Goal: Find specific page/section: Find specific page/section

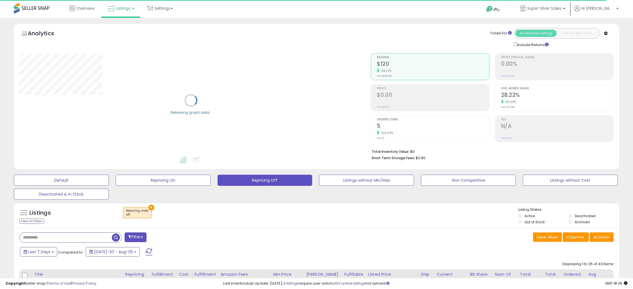
click at [128, 10] on span "Listings" at bounding box center [123, 9] width 14 height 6
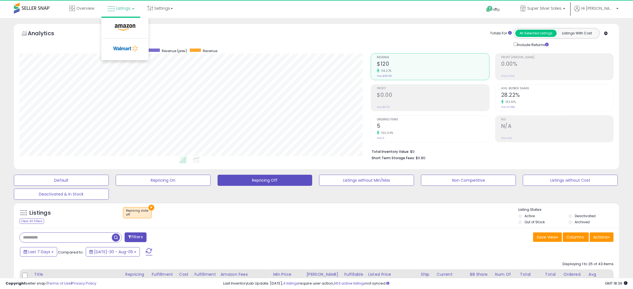
scroll to position [114, 352]
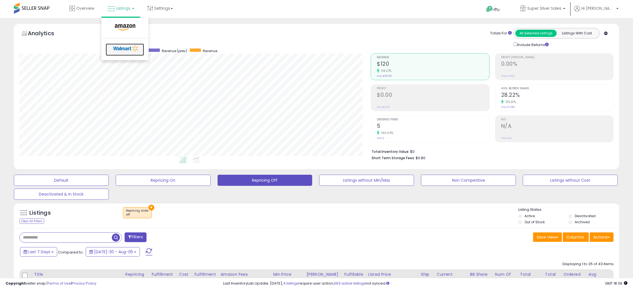
click at [125, 48] on icon at bounding box center [125, 48] width 29 height 8
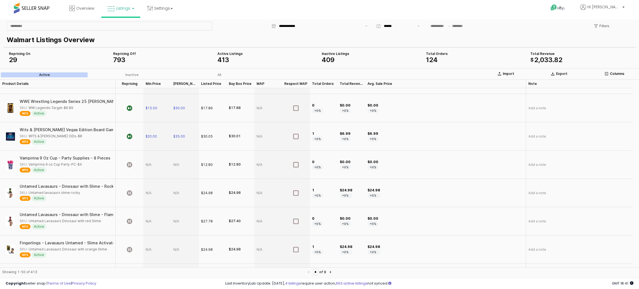
scroll to position [416, 0]
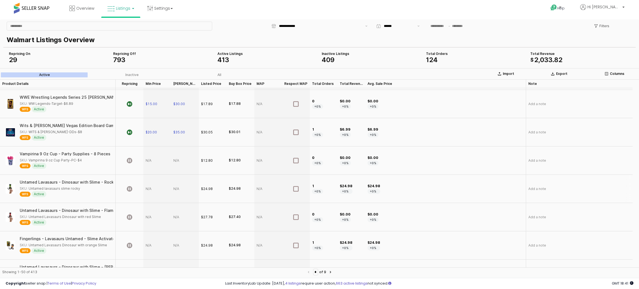
click at [146, 175] on div "App Frame" at bounding box center [157, 189] width 28 height 28
click at [131, 186] on icon "App Frame" at bounding box center [130, 189] width 6 height 6
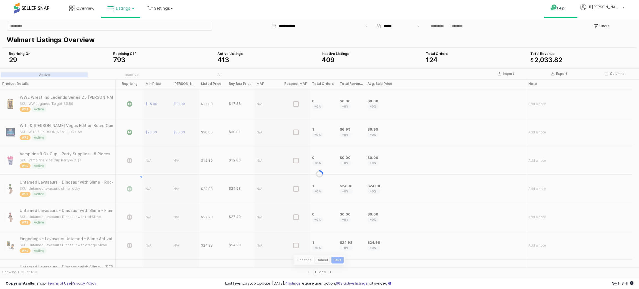
click at [572, 4] on link "Help" at bounding box center [560, 8] width 29 height 17
click at [571, 30] on link "Contact Support" at bounding box center [567, 28] width 30 height 5
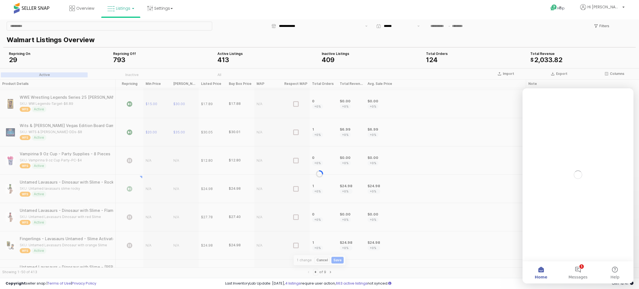
scroll to position [0, 0]
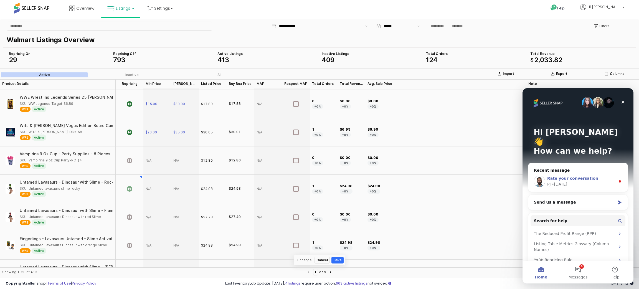
click at [565, 176] on span "Rate your conversation" at bounding box center [573, 178] width 51 height 4
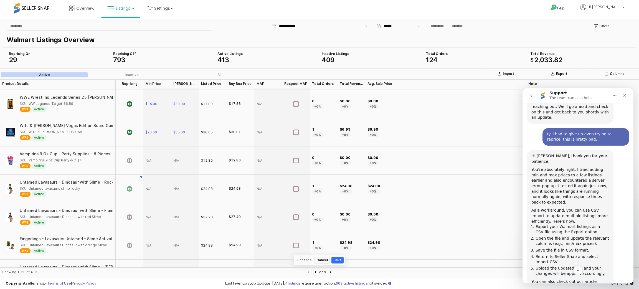
scroll to position [193, 0]
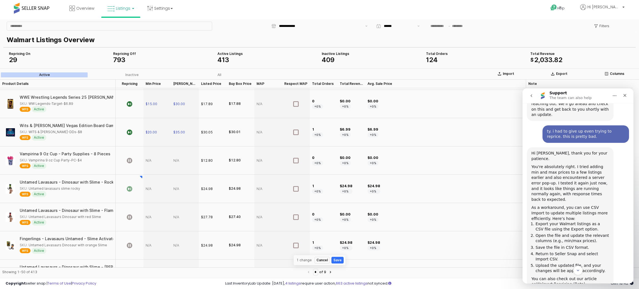
click at [147, 175] on div "App Frame" at bounding box center [157, 189] width 28 height 28
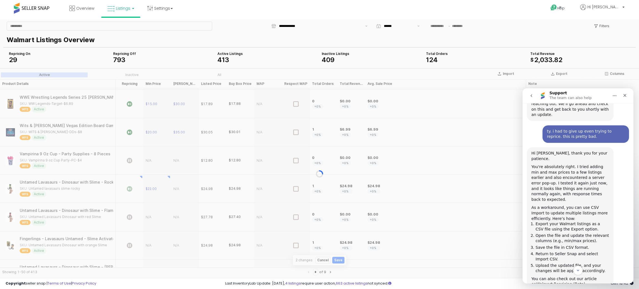
click at [177, 173] on section "Import Export Columns Active Inactive All Product Details Product Details Repri…" at bounding box center [319, 173] width 639 height 211
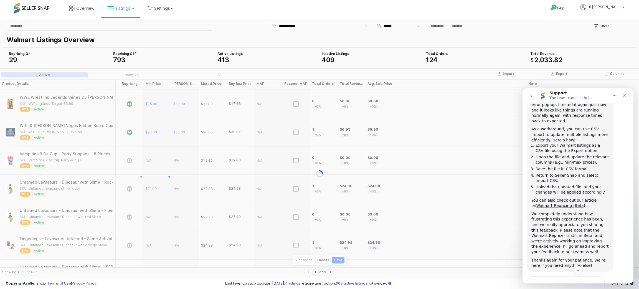
scroll to position [277, 0]
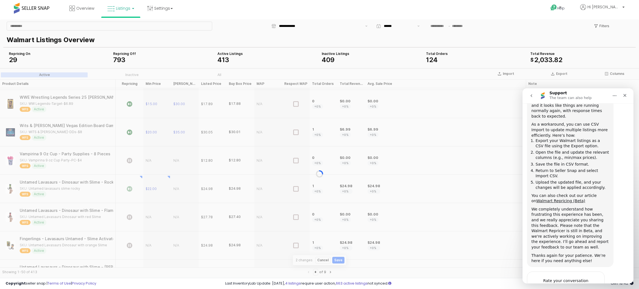
click at [552, 287] on span "Bad" at bounding box center [553, 292] width 10 height 10
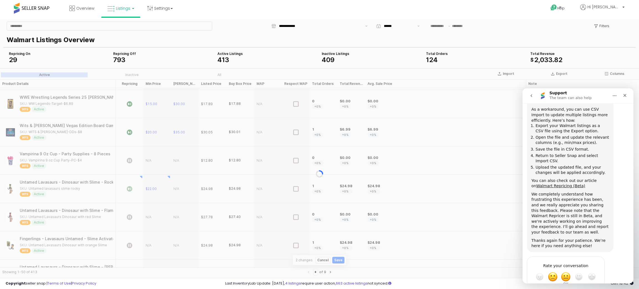
click at [563, 272] on span "OK" at bounding box center [566, 277] width 10 height 10
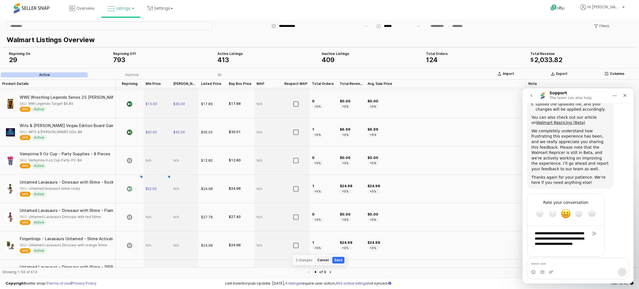
scroll to position [375, 0]
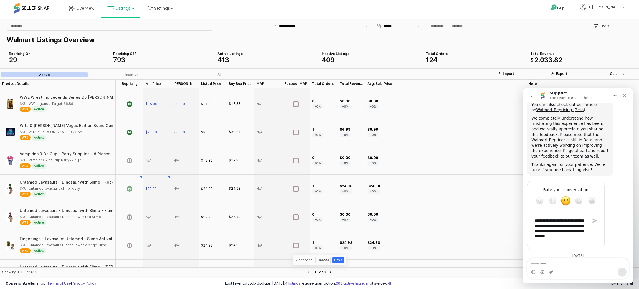
type textarea "**********"
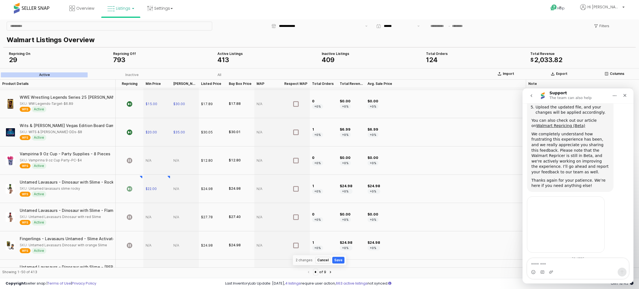
scroll to position [363, 0]
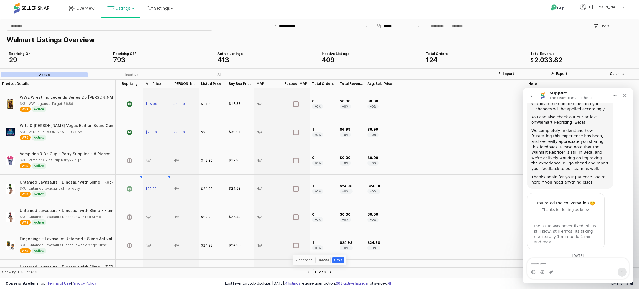
click at [176, 175] on div "App Frame" at bounding box center [185, 189] width 28 height 28
click at [175, 175] on div "App Frame" at bounding box center [185, 189] width 28 height 28
click at [130, 214] on icon "App Frame" at bounding box center [130, 217] width 6 height 6
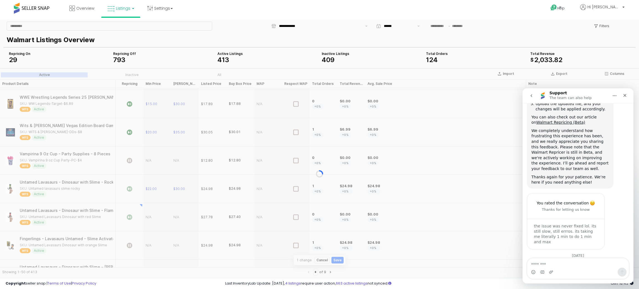
click at [148, 203] on div "App Frame" at bounding box center [319, 173] width 639 height 211
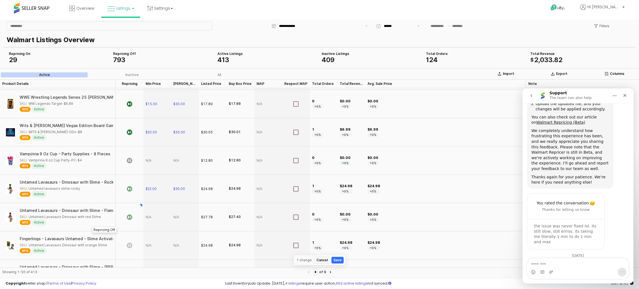
click at [127, 243] on icon "App Frame" at bounding box center [130, 246] width 6 height 6
click at [148, 231] on div "App Frame" at bounding box center [157, 245] width 28 height 28
type input "**"
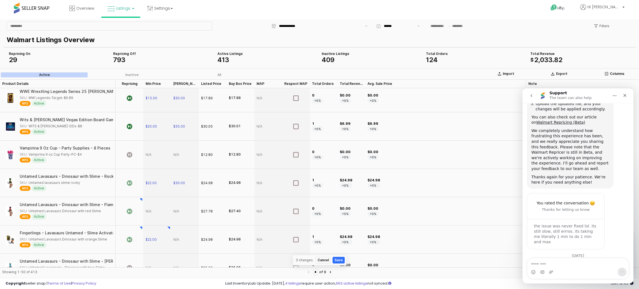
click at [174, 226] on div "App Frame" at bounding box center [185, 240] width 28 height 28
click at [148, 197] on div "App Frame" at bounding box center [157, 211] width 28 height 28
type input "**"
click at [177, 197] on div "App Frame" at bounding box center [185, 211] width 28 height 28
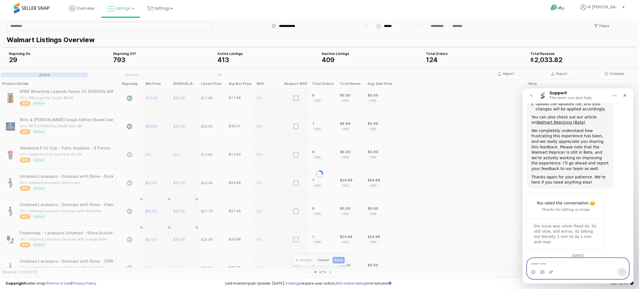
click at [557, 264] on textarea "Message…" at bounding box center [579, 262] width 102 height 9
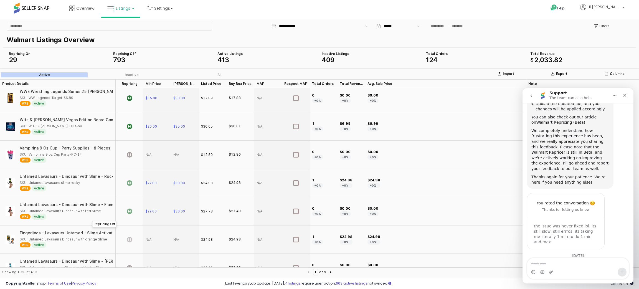
click at [127, 237] on icon "App Frame" at bounding box center [130, 240] width 6 height 6
click at [148, 226] on div "App Frame" at bounding box center [157, 240] width 28 height 28
type input "**"
click at [178, 226] on div "App Frame" at bounding box center [185, 240] width 28 height 28
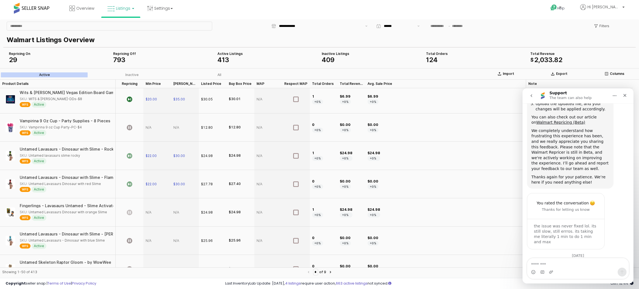
scroll to position [463, 0]
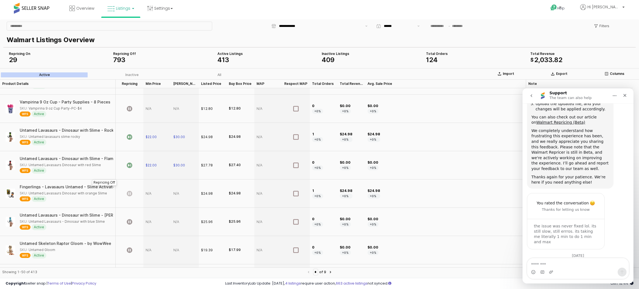
click at [128, 180] on div "App Frame" at bounding box center [130, 194] width 28 height 28
click at [148, 180] on div "App Frame" at bounding box center [157, 194] width 28 height 28
type input "**"
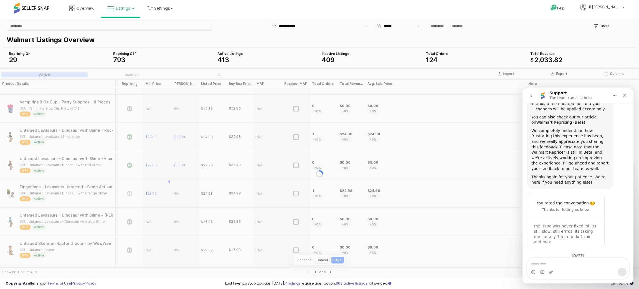
click at [175, 182] on div "App Frame" at bounding box center [319, 173] width 639 height 211
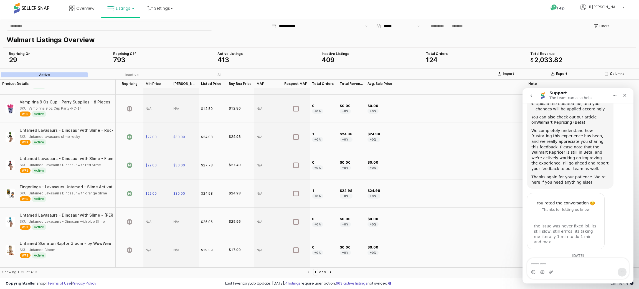
click at [150, 210] on div "App Frame" at bounding box center [157, 222] width 28 height 28
type input "**"
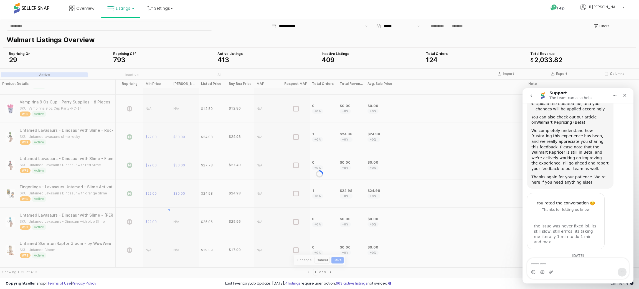
click at [175, 211] on div "App Frame" at bounding box center [319, 173] width 639 height 211
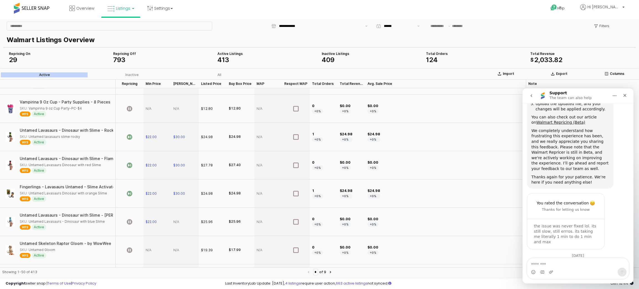
click at [175, 211] on div "App Frame" at bounding box center [185, 222] width 28 height 28
type input "**"
click at [127, 247] on icon "App Frame" at bounding box center [130, 250] width 6 height 6
click at [129, 219] on icon "App Frame" at bounding box center [130, 222] width 6 height 6
click at [149, 239] on div "App Frame" at bounding box center [157, 250] width 28 height 28
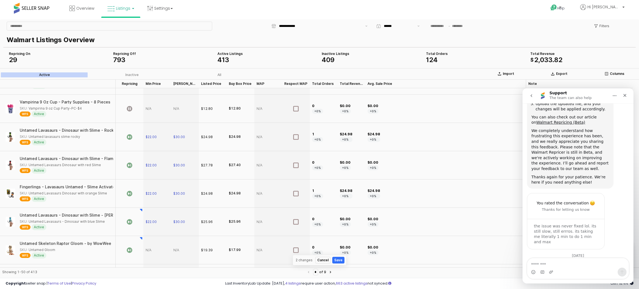
click at [149, 239] on div "App Frame" at bounding box center [157, 250] width 28 height 28
type input "**"
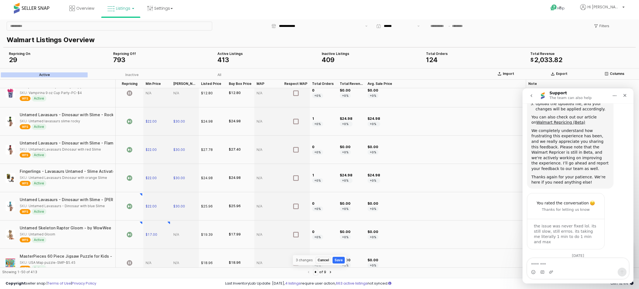
click at [176, 224] on div "App Frame" at bounding box center [185, 235] width 28 height 28
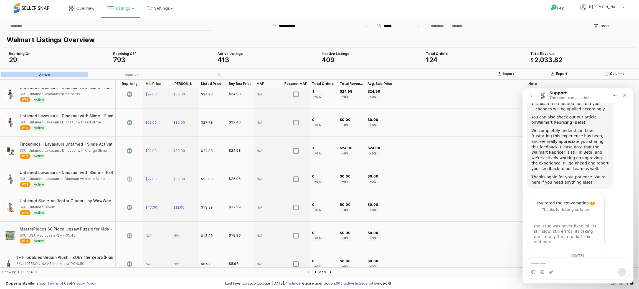
scroll to position [521, 0]
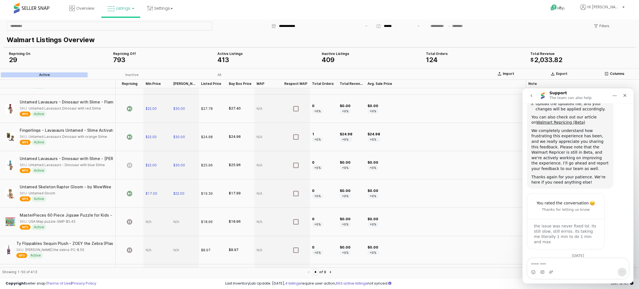
click at [149, 211] on div "App Frame" at bounding box center [157, 222] width 28 height 28
type input "**"
click at [176, 211] on div "App Frame" at bounding box center [185, 222] width 28 height 28
click at [130, 219] on icon "App Frame" at bounding box center [130, 222] width 6 height 6
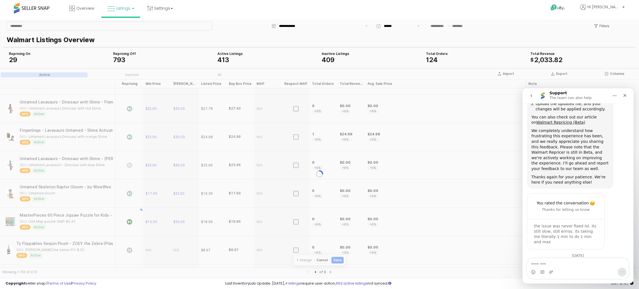
click at [147, 240] on div "App Frame" at bounding box center [319, 173] width 639 height 211
click at [469, 120] on div "App Frame" at bounding box center [319, 173] width 639 height 211
click at [626, 95] on icon "Close" at bounding box center [625, 95] width 4 height 4
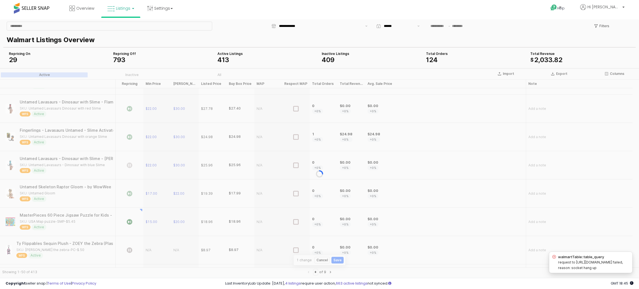
scroll to position [363, 0]
click at [126, 153] on div "App Frame" at bounding box center [319, 173] width 639 height 211
click at [127, 153] on div "App Frame" at bounding box center [319, 173] width 639 height 211
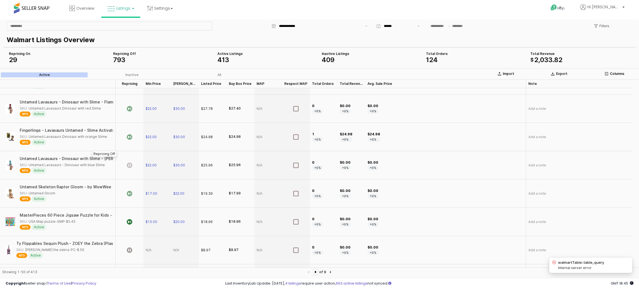
click at [131, 163] on icon "App Frame" at bounding box center [130, 166] width 6 height 6
click at [126, 237] on div "App Frame" at bounding box center [130, 250] width 28 height 28
click at [149, 237] on div "App Frame" at bounding box center [157, 250] width 28 height 28
type input "**"
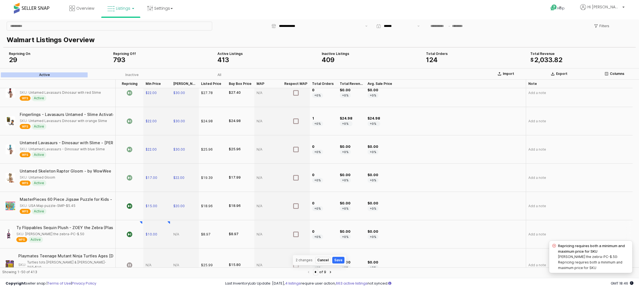
click at [175, 226] on div "App Frame" at bounding box center [185, 234] width 28 height 28
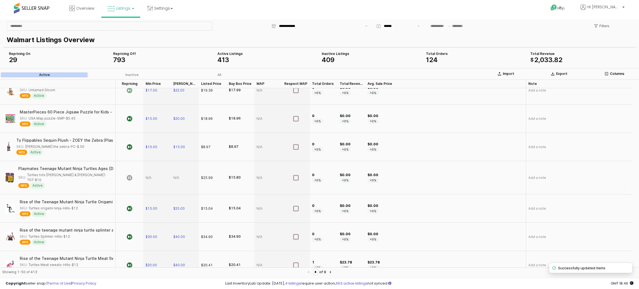
scroll to position [620, 0]
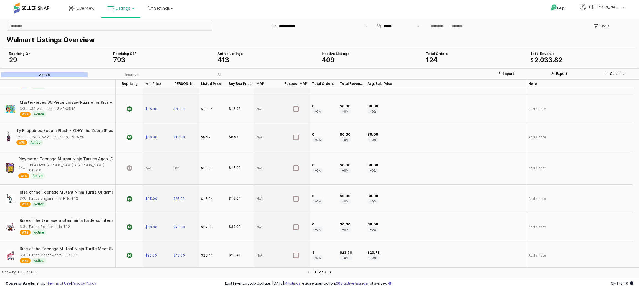
click at [149, 168] on div "App Frame" at bounding box center [157, 168] width 28 height 33
type input "**"
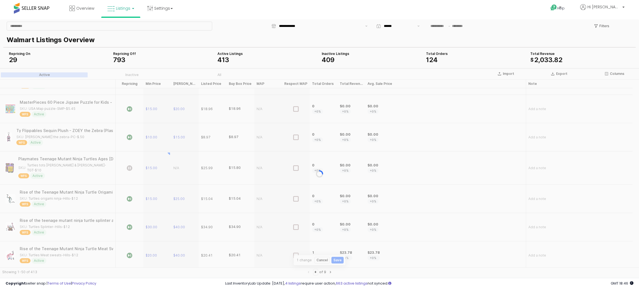
click at [175, 169] on div "App Frame" at bounding box center [319, 173] width 639 height 211
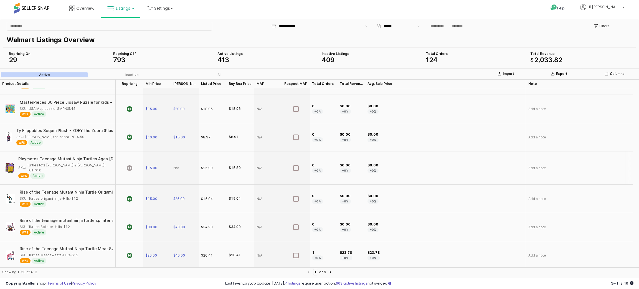
click at [175, 169] on div "App Frame" at bounding box center [185, 168] width 28 height 33
type input "**"
click at [131, 168] on icon "App Frame" at bounding box center [130, 168] width 6 height 6
click at [29, 190] on div "Rise of the Teenage Mutant Ninja Turtle Origami Ninja Action Figure" at bounding box center [32, 192] width 130 height 4
click at [36, 198] on div "SKU: Turtles origami ninja-Hills-$12" at bounding box center [49, 198] width 58 height 5
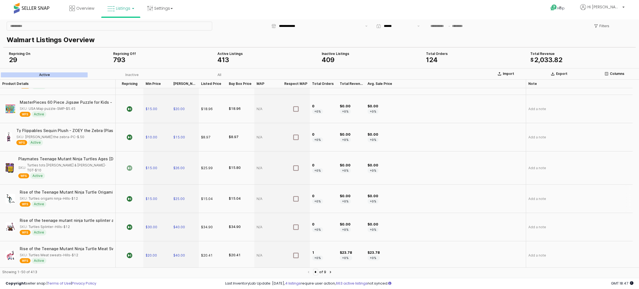
click at [7, 198] on img "App Frame" at bounding box center [11, 199] width 10 height 10
click at [37, 193] on div "Rise of the Teenage Mutant Ninja Turtle Origami Ninja Action Figure" at bounding box center [43, 192] width 130 height 4
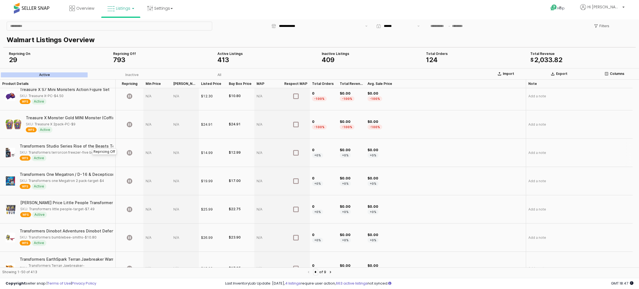
scroll to position [911, 0]
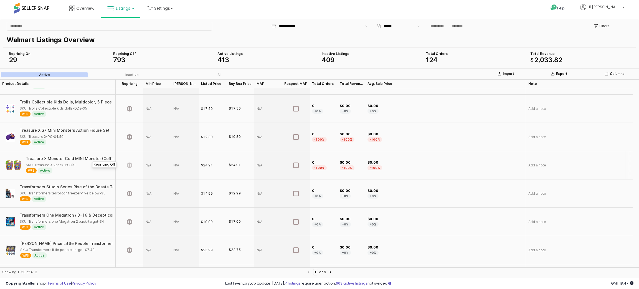
click at [130, 164] on icon "App Frame" at bounding box center [130, 166] width 6 height 6
click at [128, 136] on icon "App Frame" at bounding box center [130, 137] width 6 height 6
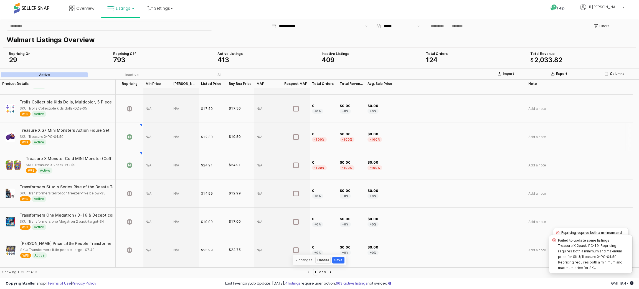
click at [147, 136] on div "App Frame" at bounding box center [157, 137] width 28 height 28
click at [173, 135] on div "App Frame" at bounding box center [185, 137] width 28 height 28
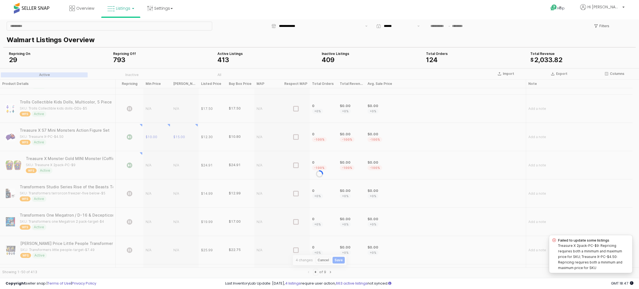
click at [150, 162] on div "App Frame" at bounding box center [319, 173] width 639 height 211
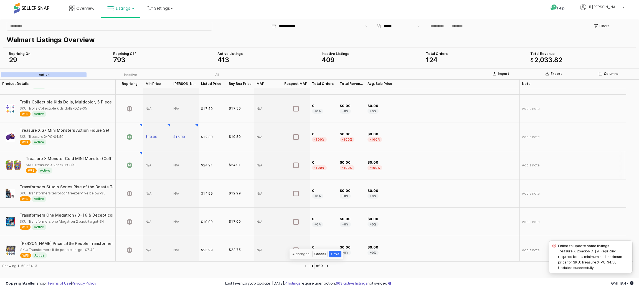
click at [150, 162] on div "App Frame" at bounding box center [157, 165] width 28 height 28
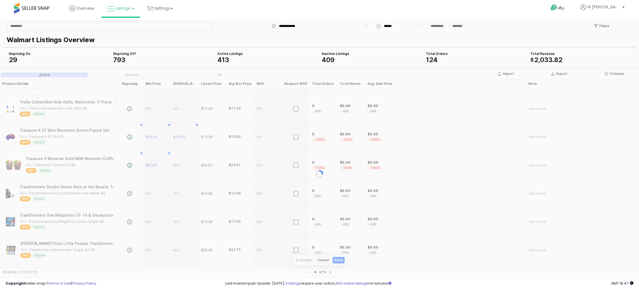
drag, startPoint x: 177, startPoint y: 161, endPoint x: 176, endPoint y: 164, distance: 3.0
click at [177, 163] on div "App Frame" at bounding box center [319, 173] width 639 height 211
click at [175, 162] on div "App Frame" at bounding box center [319, 173] width 639 height 211
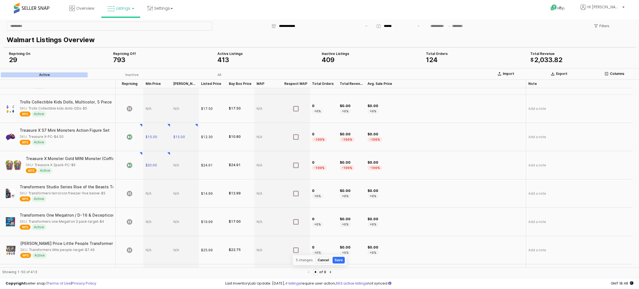
click at [175, 163] on div "App Frame" at bounding box center [185, 165] width 28 height 28
click at [130, 191] on icon "App Frame" at bounding box center [130, 194] width 6 height 6
click at [145, 192] on div "App Frame" at bounding box center [157, 194] width 28 height 28
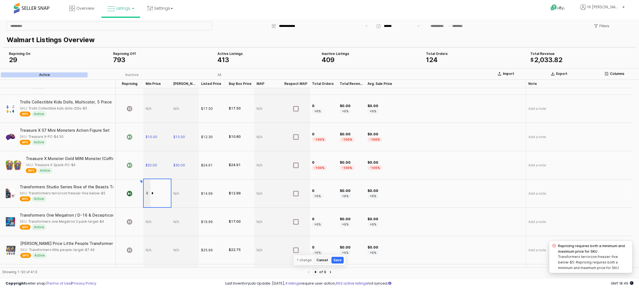
type input "**"
click at [178, 193] on div "App Frame" at bounding box center [185, 194] width 28 height 28
type input "**"
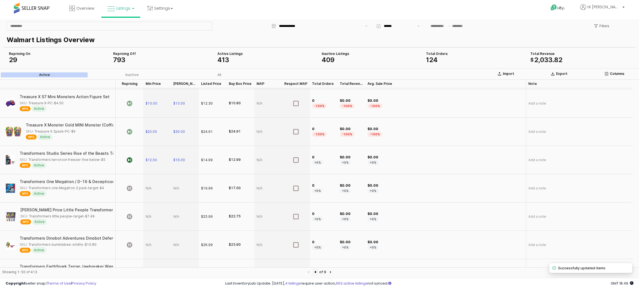
scroll to position [953, 0]
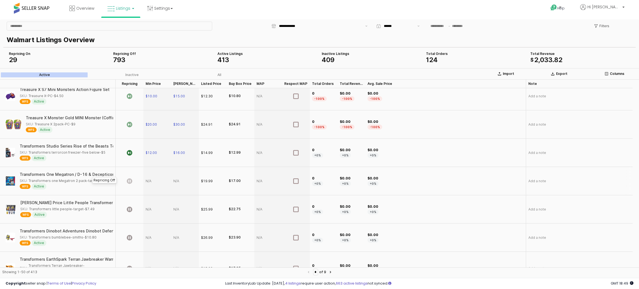
click at [130, 180] on icon "App Frame" at bounding box center [130, 181] width 6 height 6
click at [147, 179] on div "App Frame" at bounding box center [157, 181] width 28 height 28
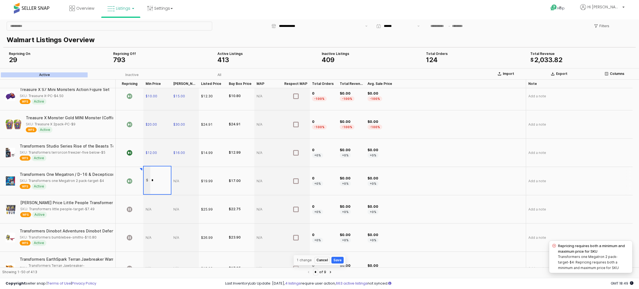
type input "**"
click at [179, 177] on div "App Frame" at bounding box center [185, 181] width 28 height 28
click at [177, 178] on div "App Frame" at bounding box center [185, 181] width 28 height 28
type input "**"
